Goal: Navigation & Orientation: Find specific page/section

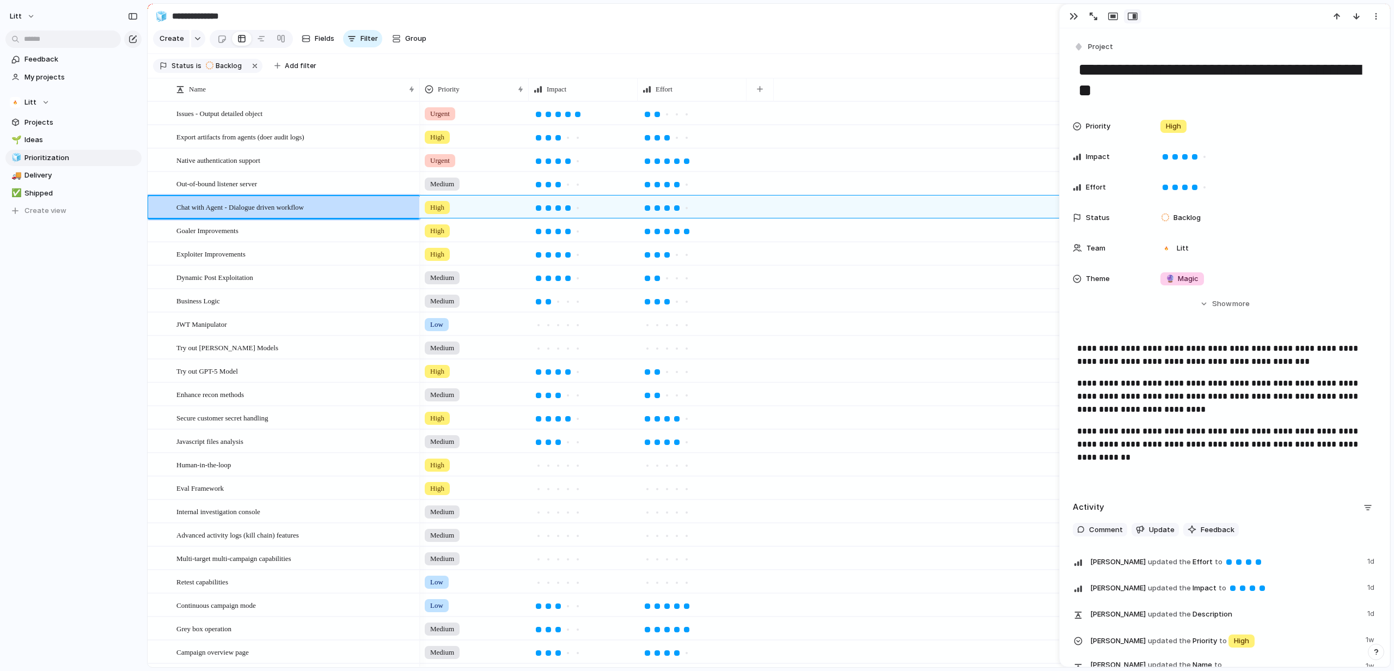
scroll to position [175, 0]
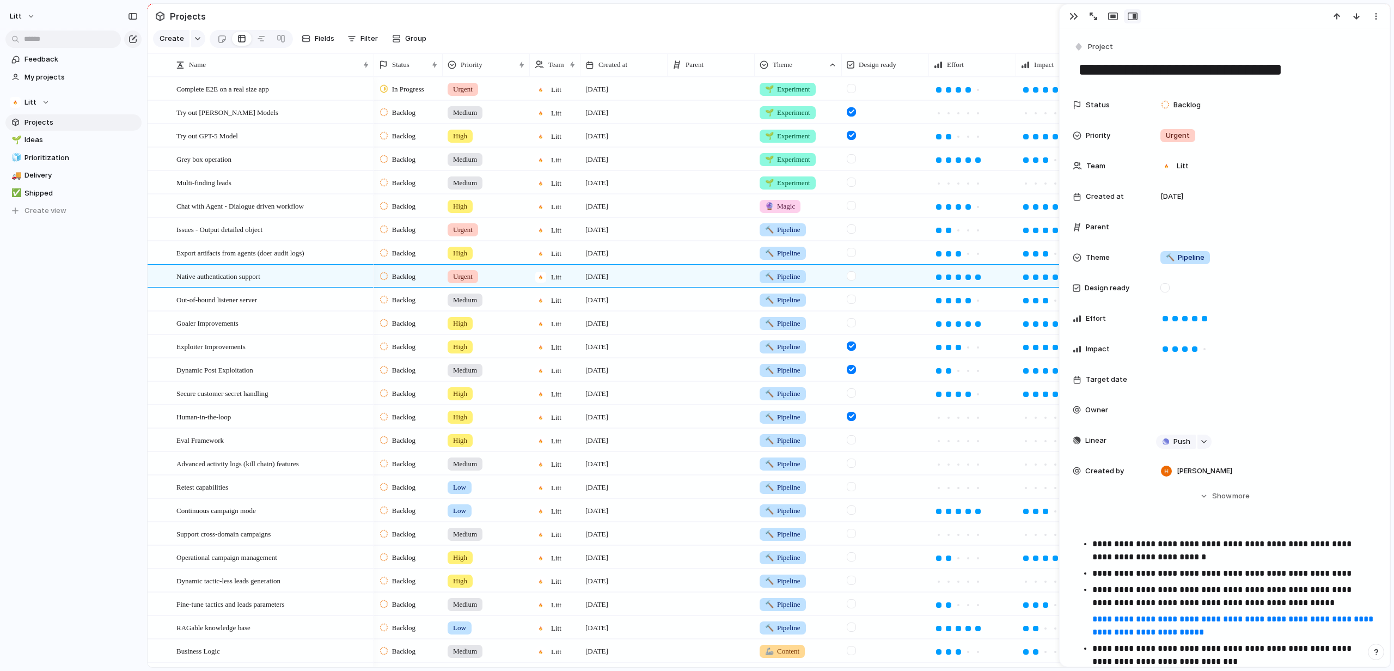
scroll to position [153, 0]
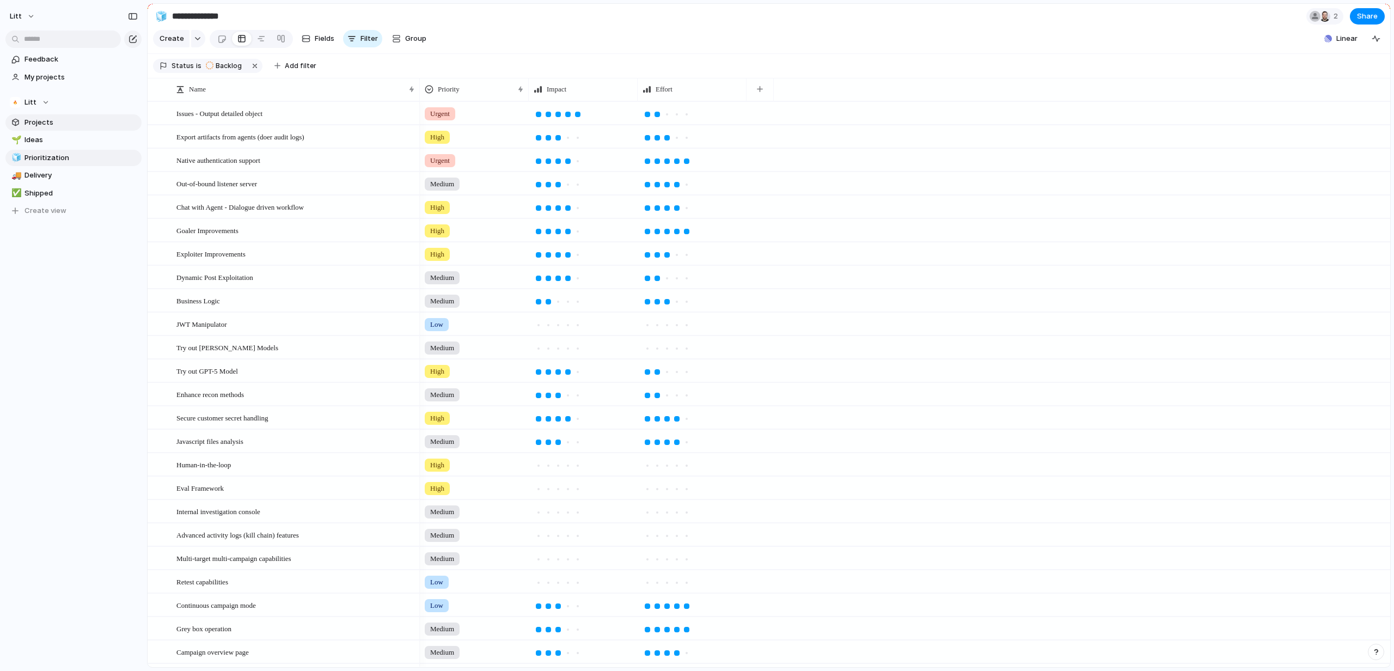
click at [64, 121] on span "Projects" at bounding box center [80, 122] width 113 height 11
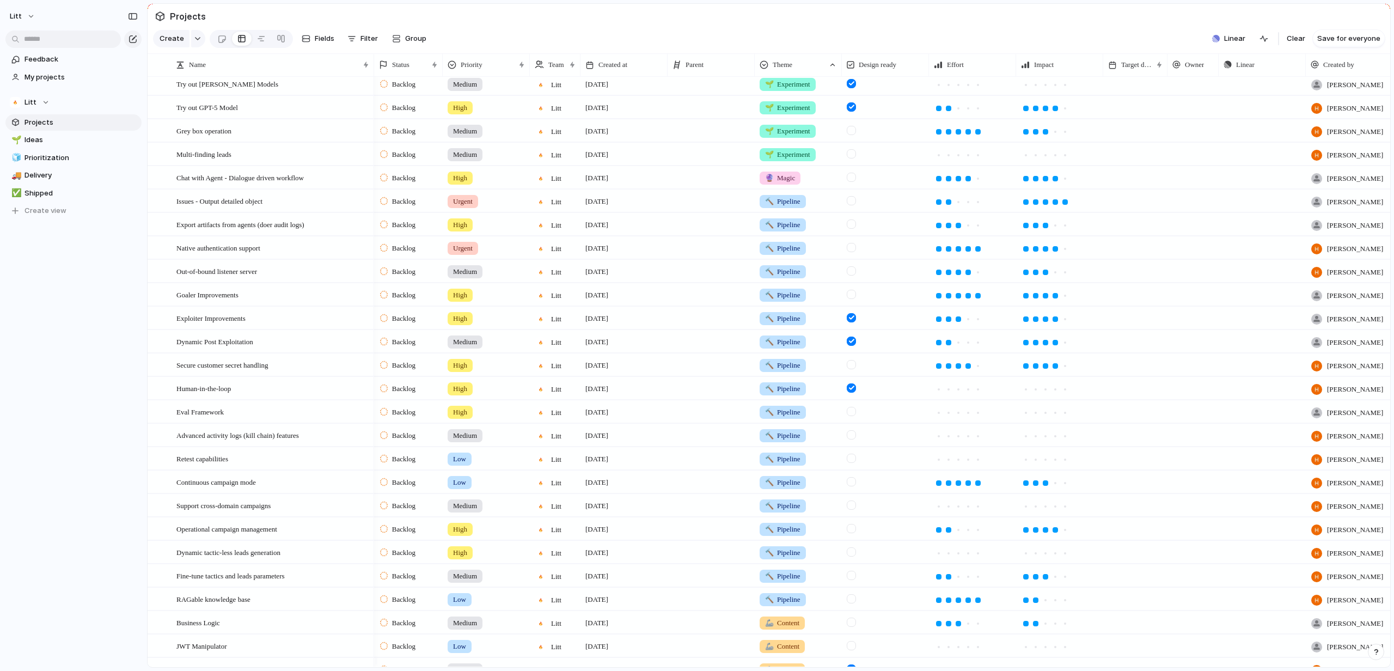
scroll to position [42, 0]
